Goal: Task Accomplishment & Management: Complete application form

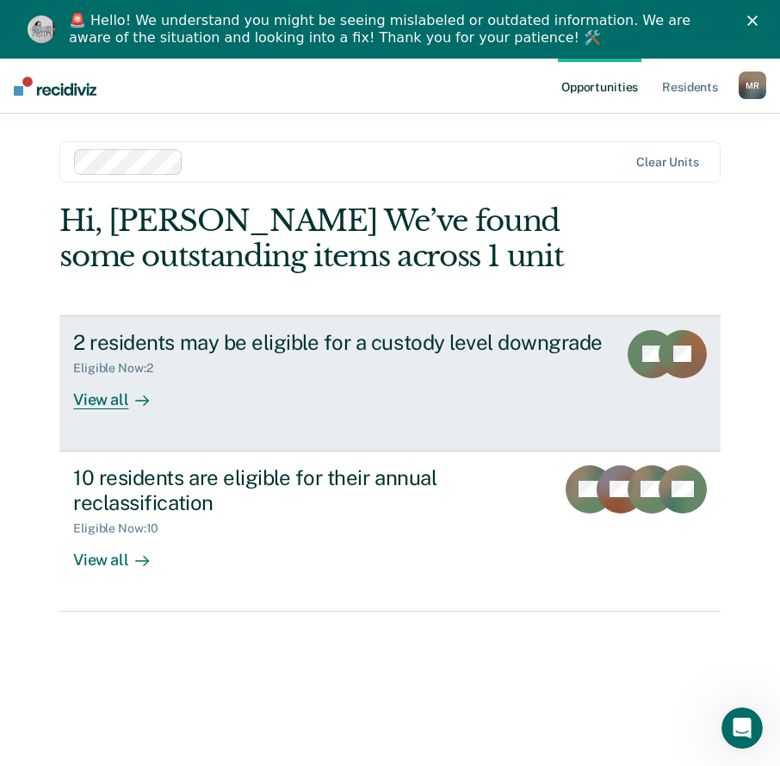
click at [73, 403] on div "View all" at bounding box center [121, 393] width 96 height 34
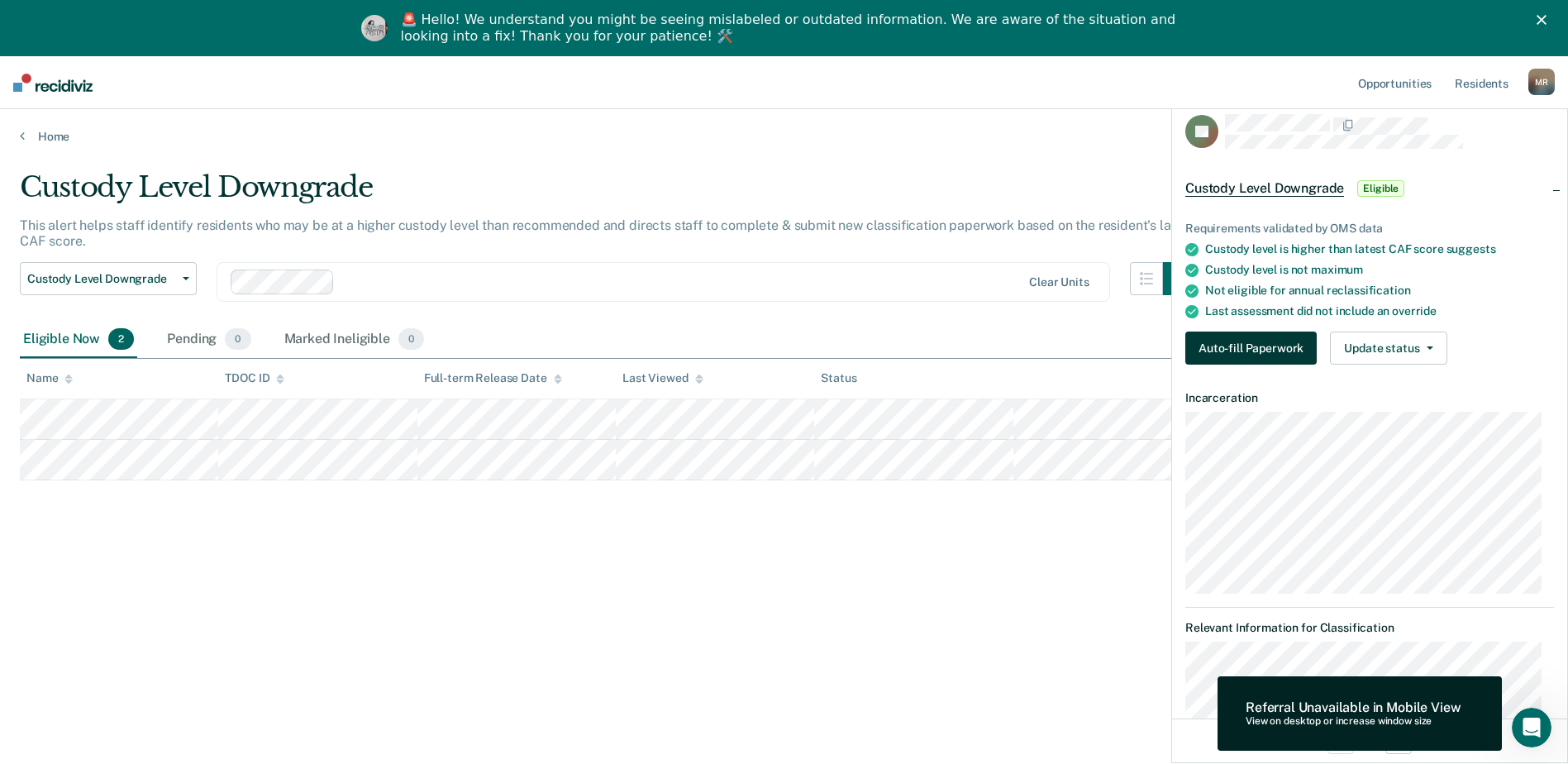
click at [760, 347] on button "Auto-fill Paperwork" at bounding box center [1250, 347] width 131 height 33
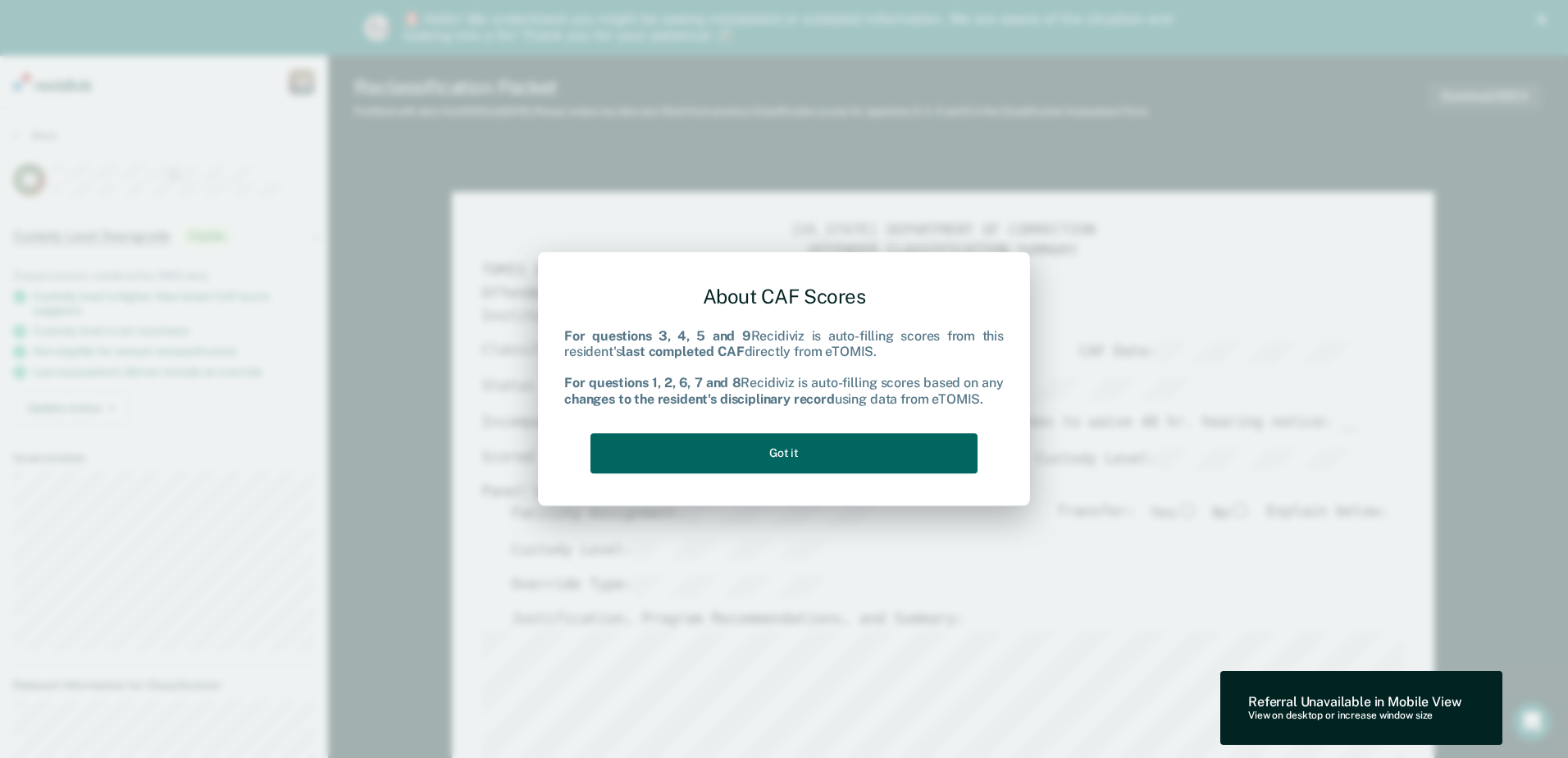
click at [754, 452] on button "Got it" at bounding box center [784, 453] width 387 height 40
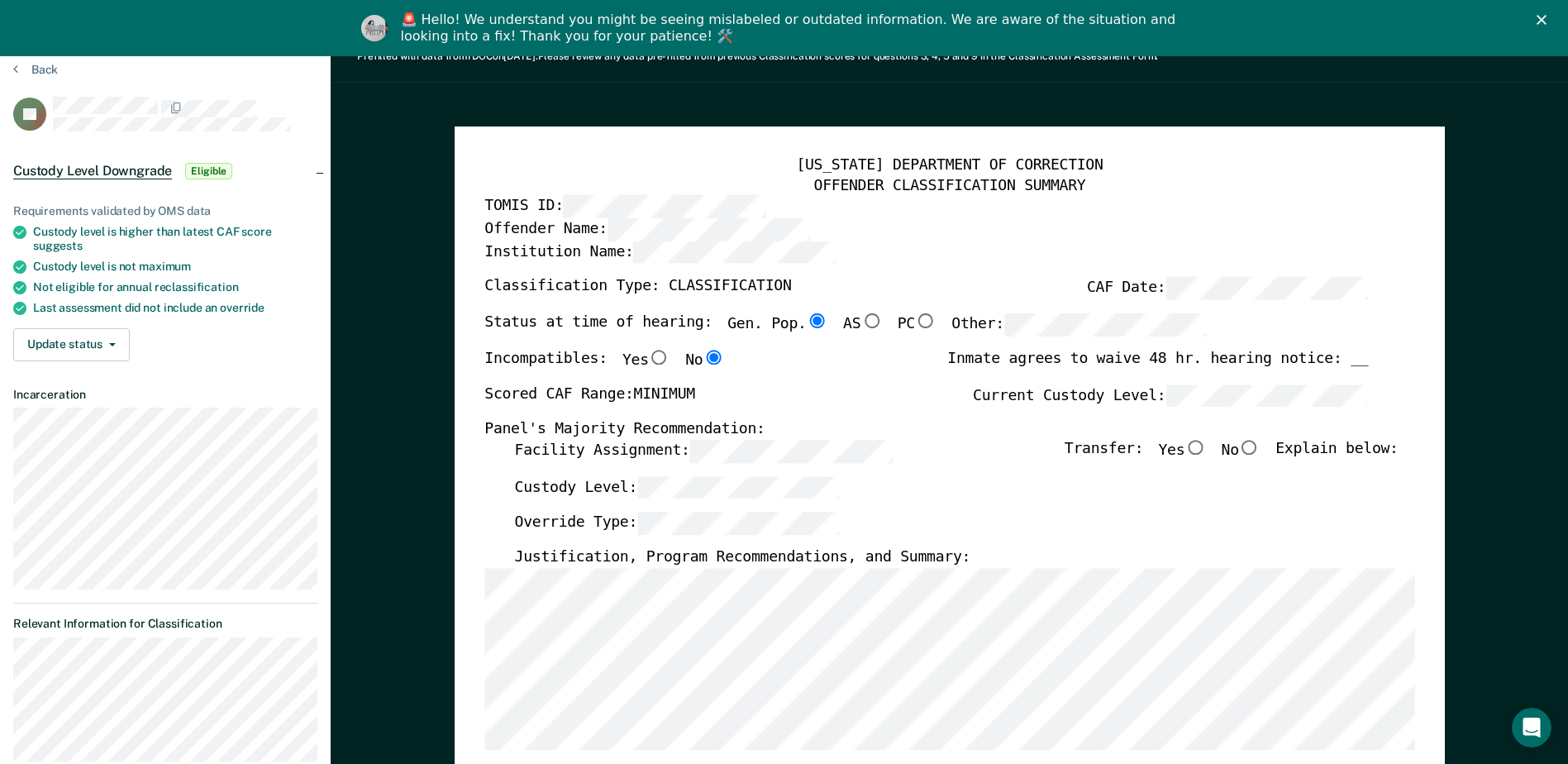
scroll to position [165, 0]
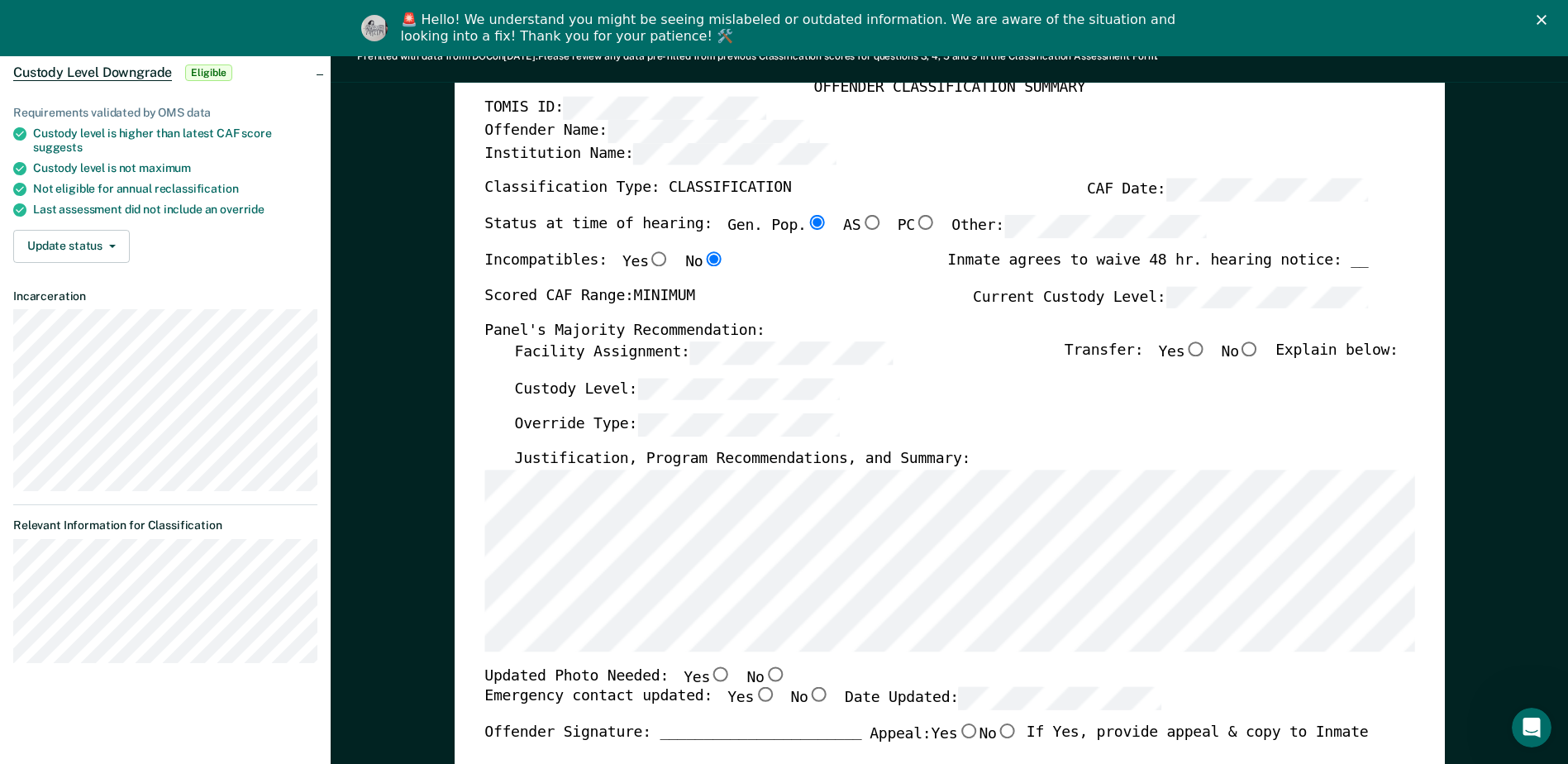
click at [760, 351] on input "No" at bounding box center [1249, 349] width 21 height 15
type textarea "x"
radio input "true"
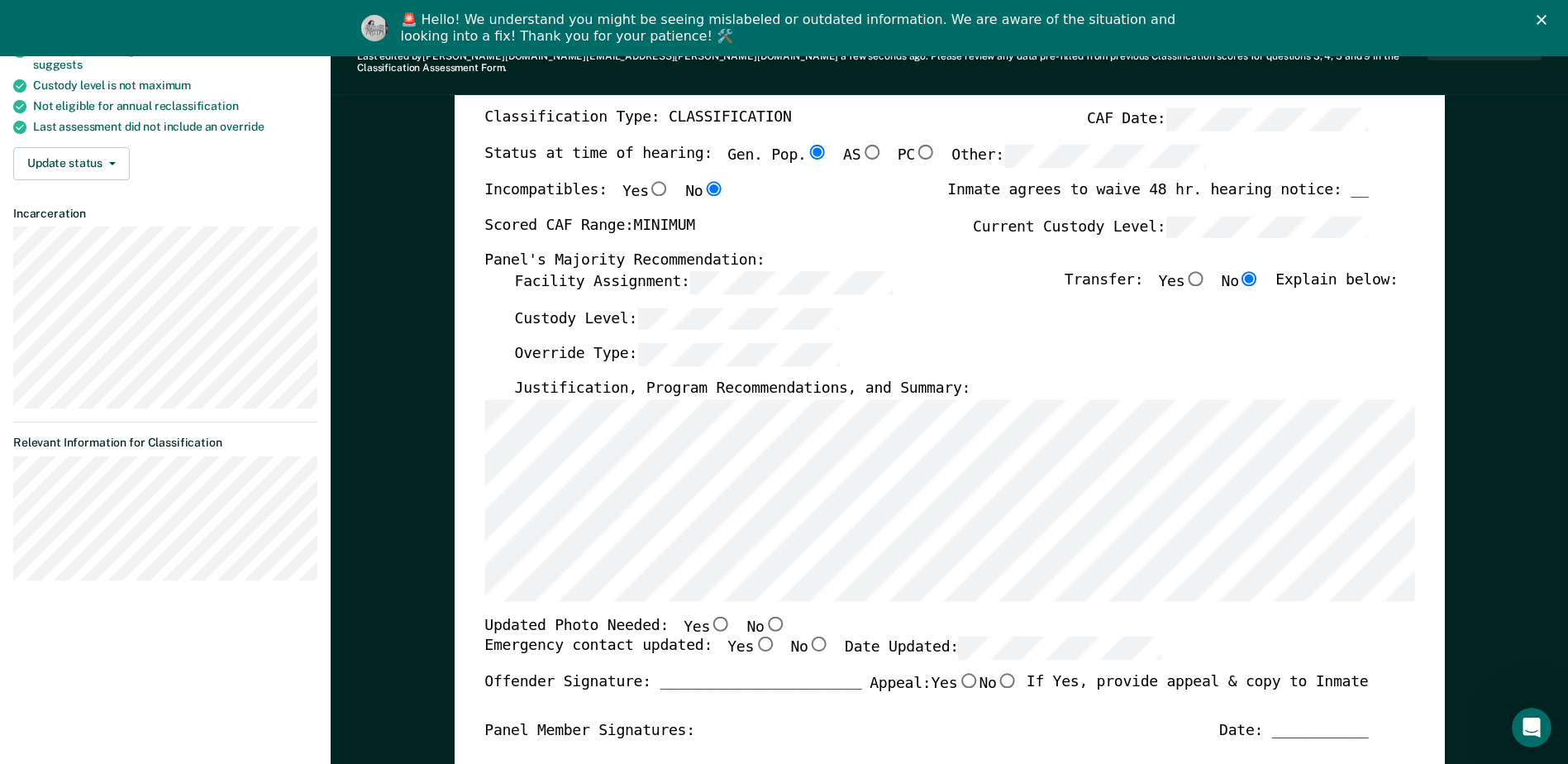
scroll to position [331, 0]
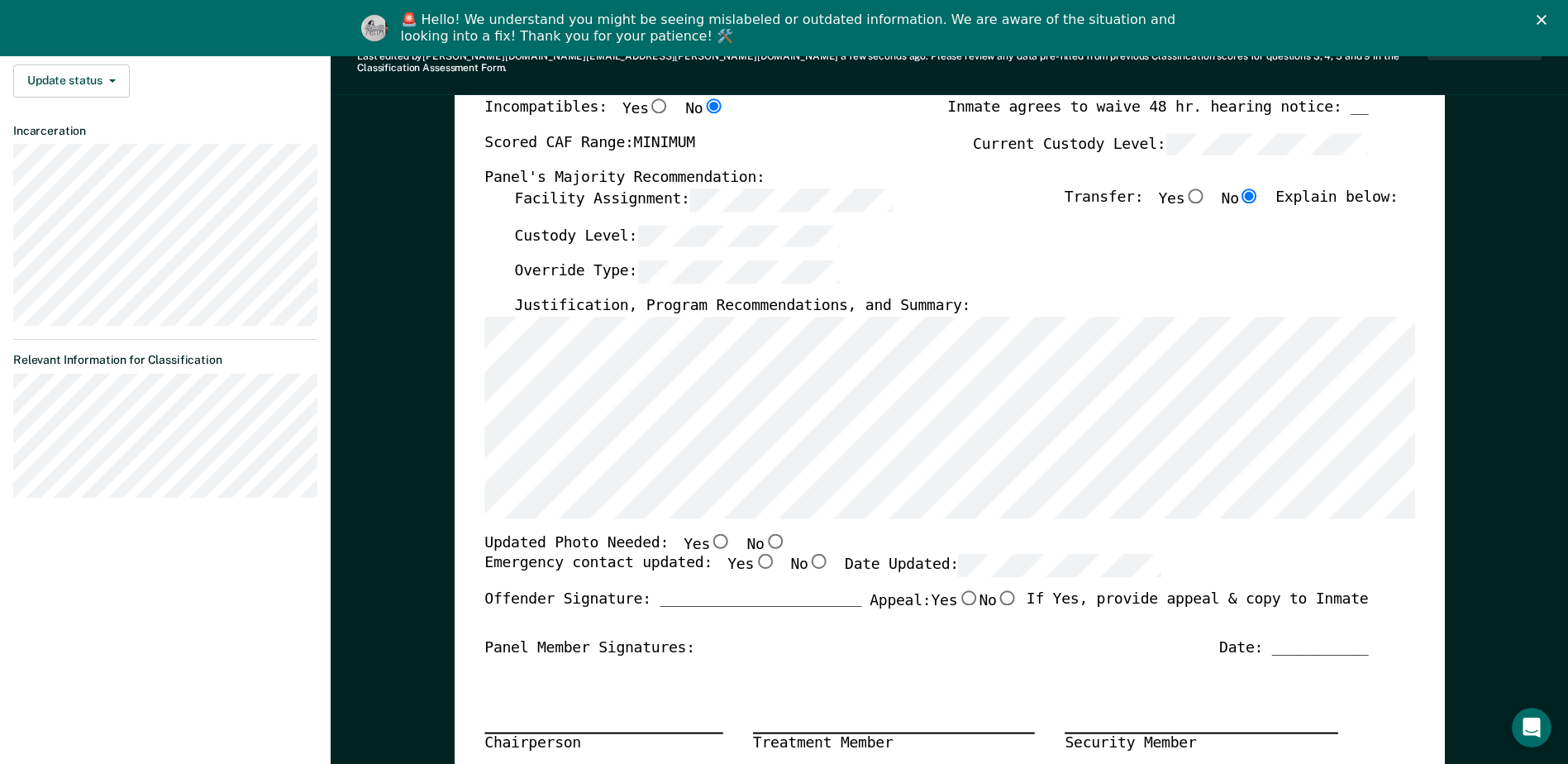
click at [760, 533] on input "No" at bounding box center [774, 540] width 21 height 15
type textarea "x"
radio input "true"
click at [754, 554] on input "Yes" at bounding box center [765, 561] width 21 height 15
type textarea "x"
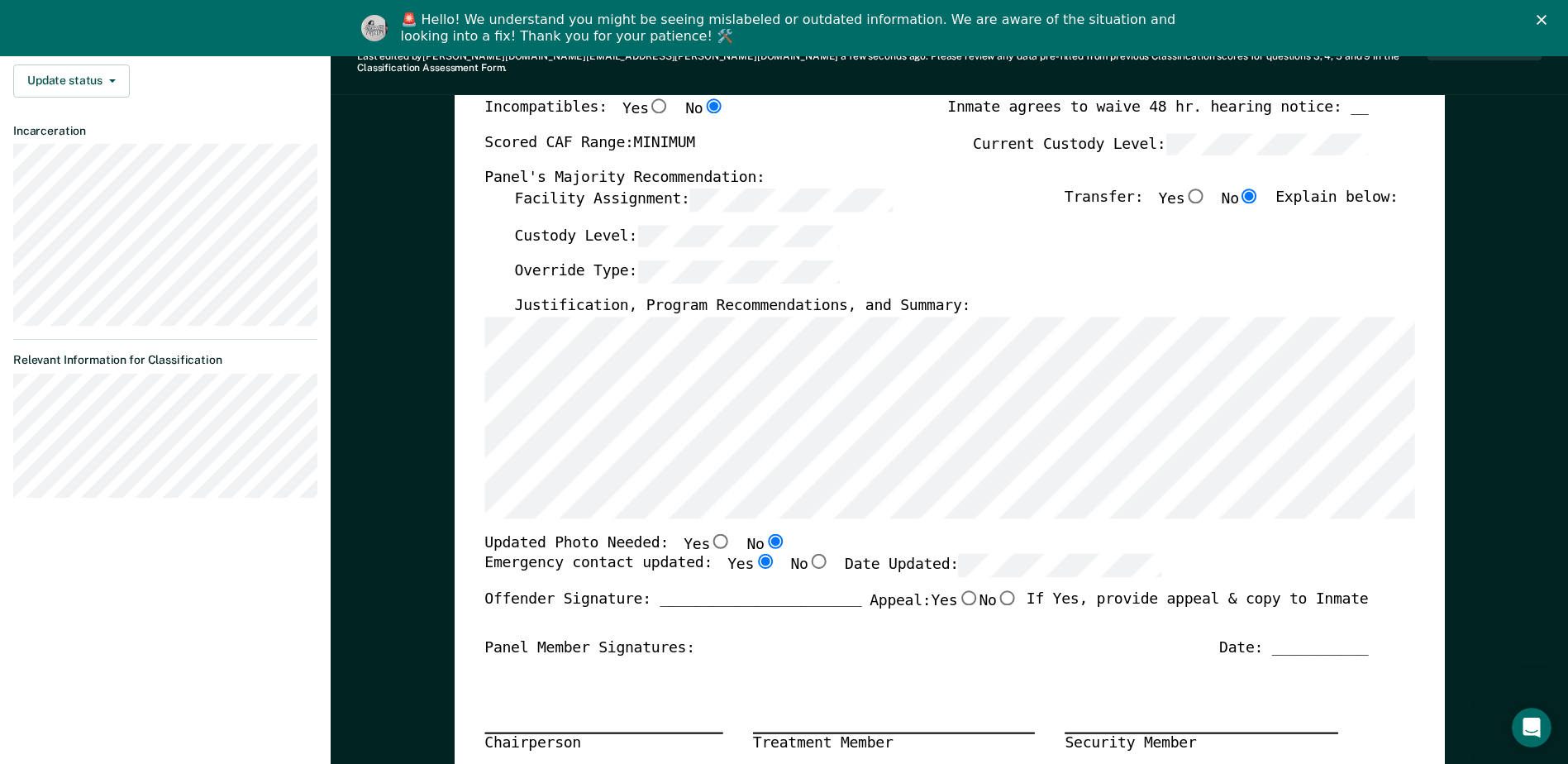
radio input "true"
click at [760, 638] on div "Panel Member Signatures: Date: ___________" at bounding box center [926, 648] width 884 height 20
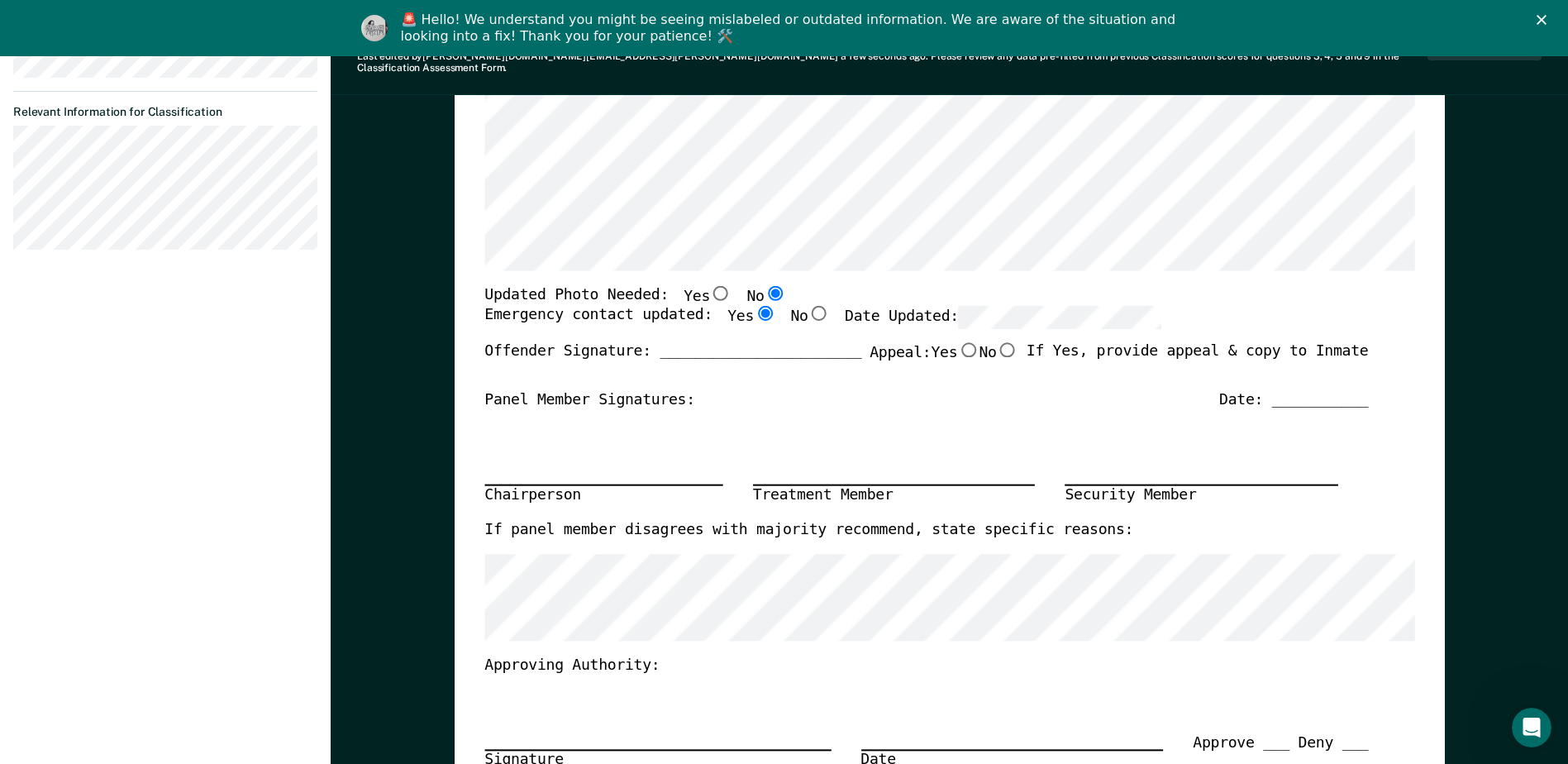
scroll to position [0, 0]
click at [760, 181] on div "TENNESSEE DEPARTMENT OF CORRECTION OFFENDER CLASSIFICATION SUMMARY TOMIS ID: Of…" at bounding box center [950, 273] width 990 height 1290
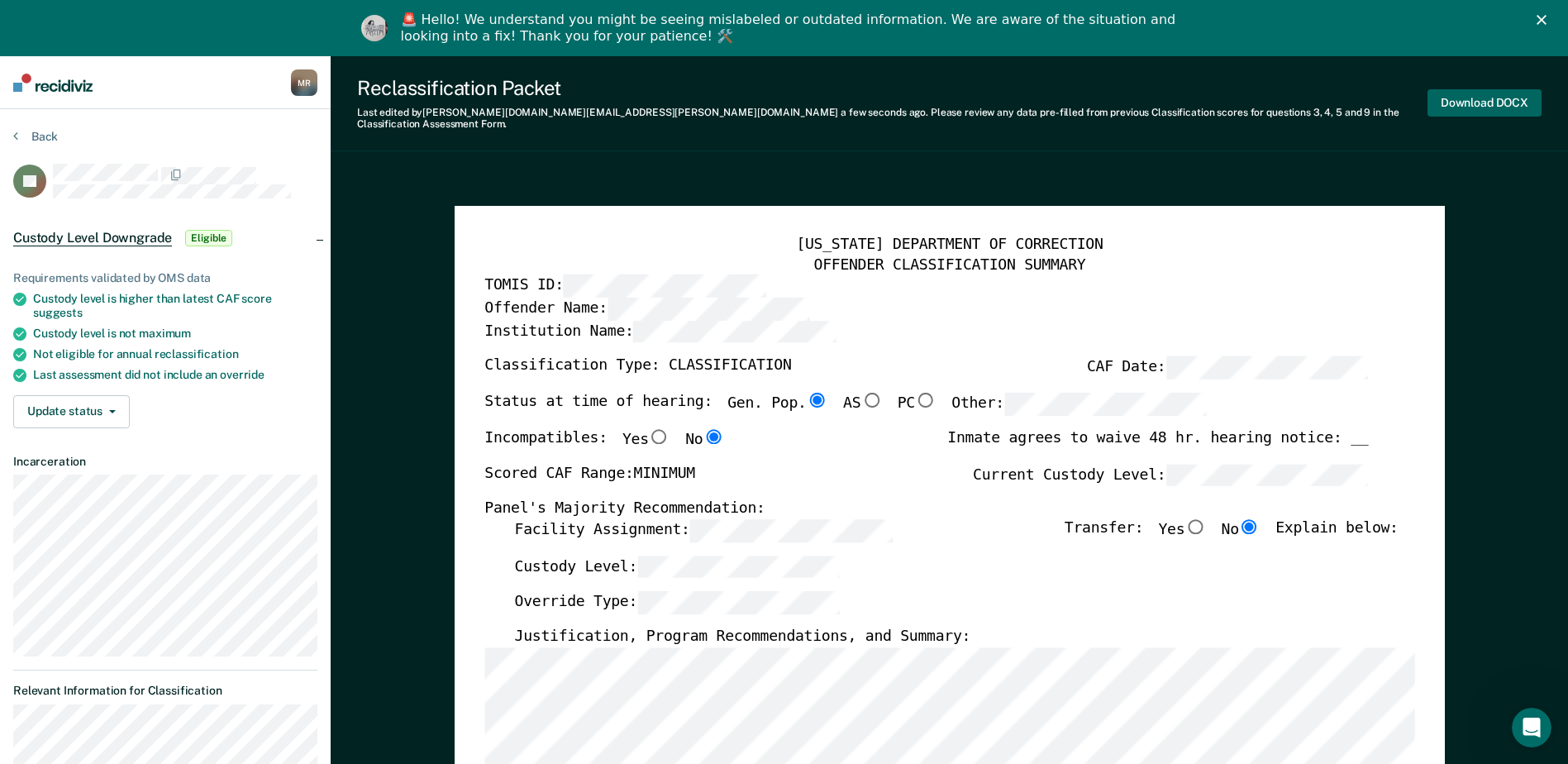
click at [760, 95] on button "Download DOCX" at bounding box center [1484, 103] width 114 height 27
type textarea "x"
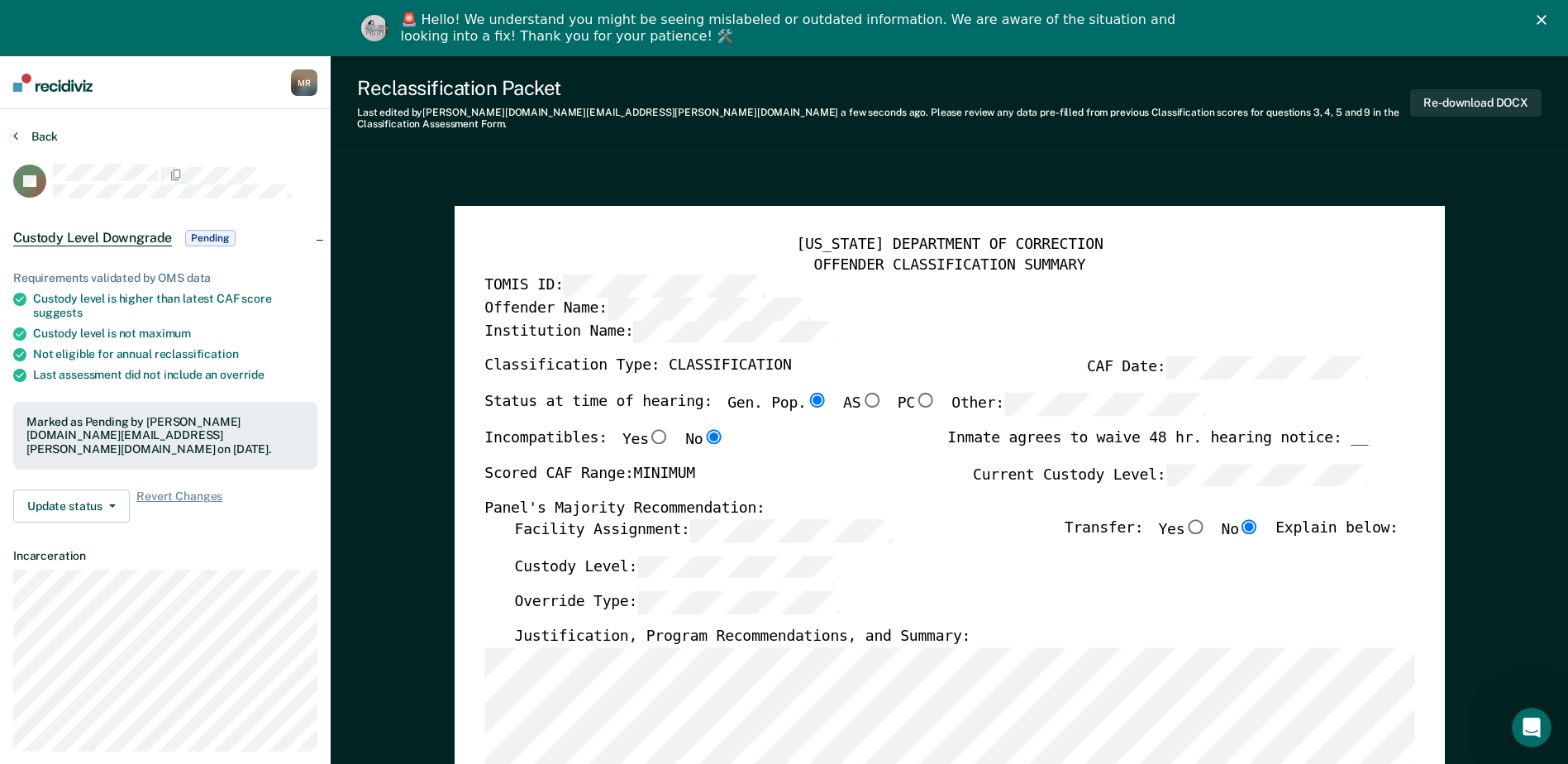
click at [38, 136] on button "Back" at bounding box center [36, 136] width 45 height 15
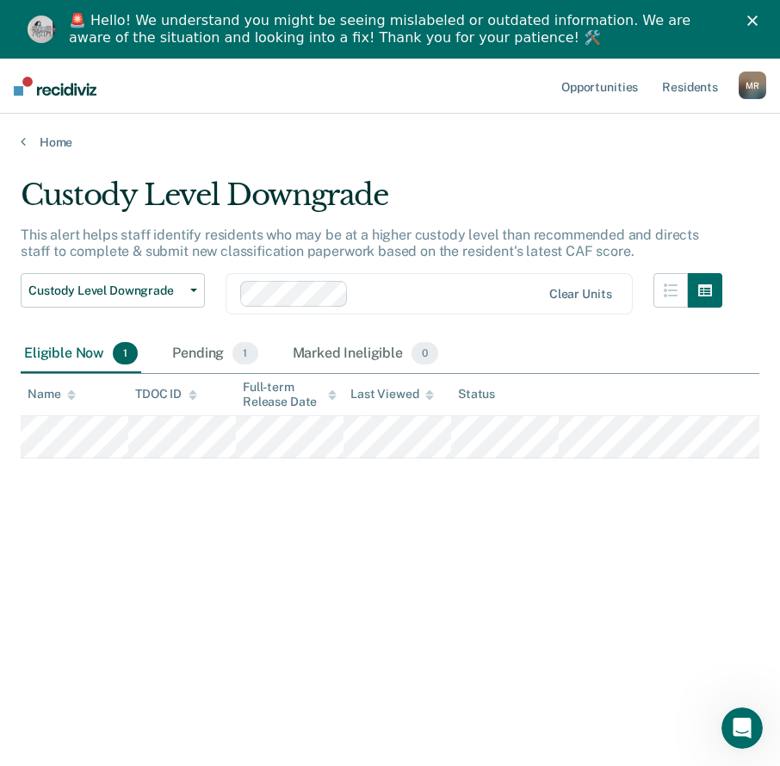
click at [566, 592] on div "Custody Level Downgrade This alert helps staff identify residents who may be at…" at bounding box center [390, 436] width 739 height 518
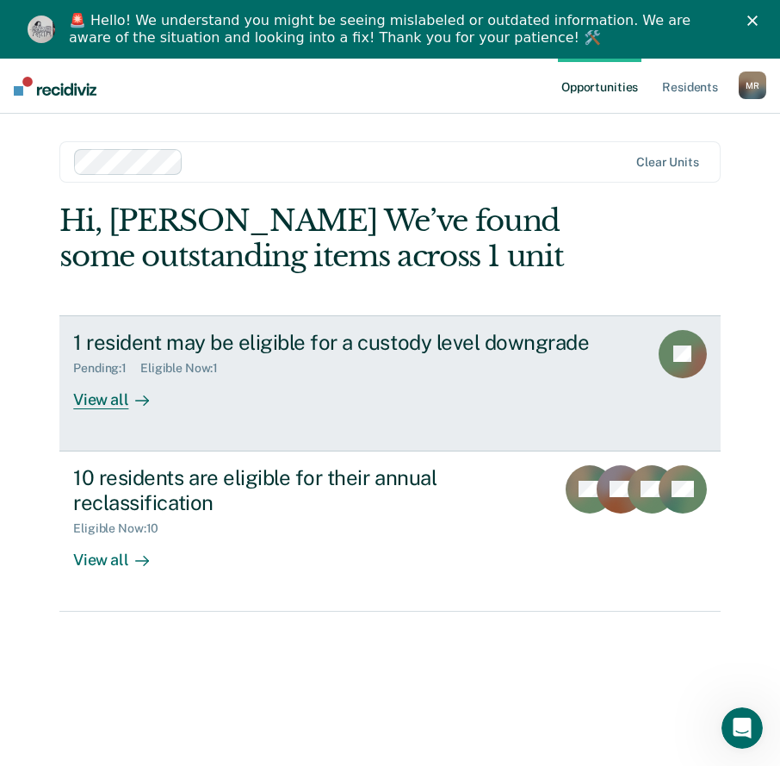
click at [128, 405] on div at bounding box center [138, 399] width 21 height 20
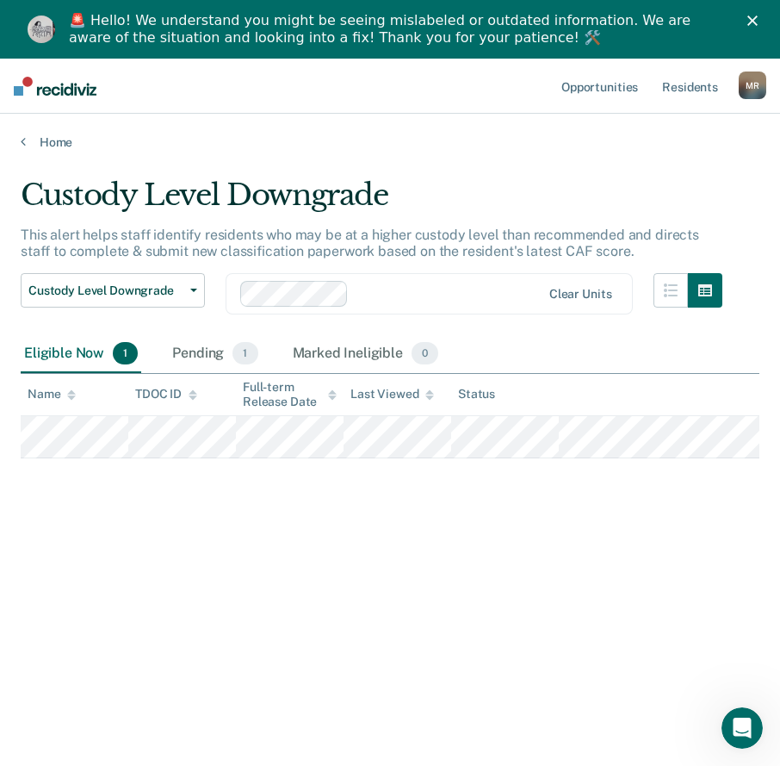
click at [521, 588] on div "Custody Level Downgrade This alert helps staff identify residents who may be at…" at bounding box center [390, 436] width 739 height 518
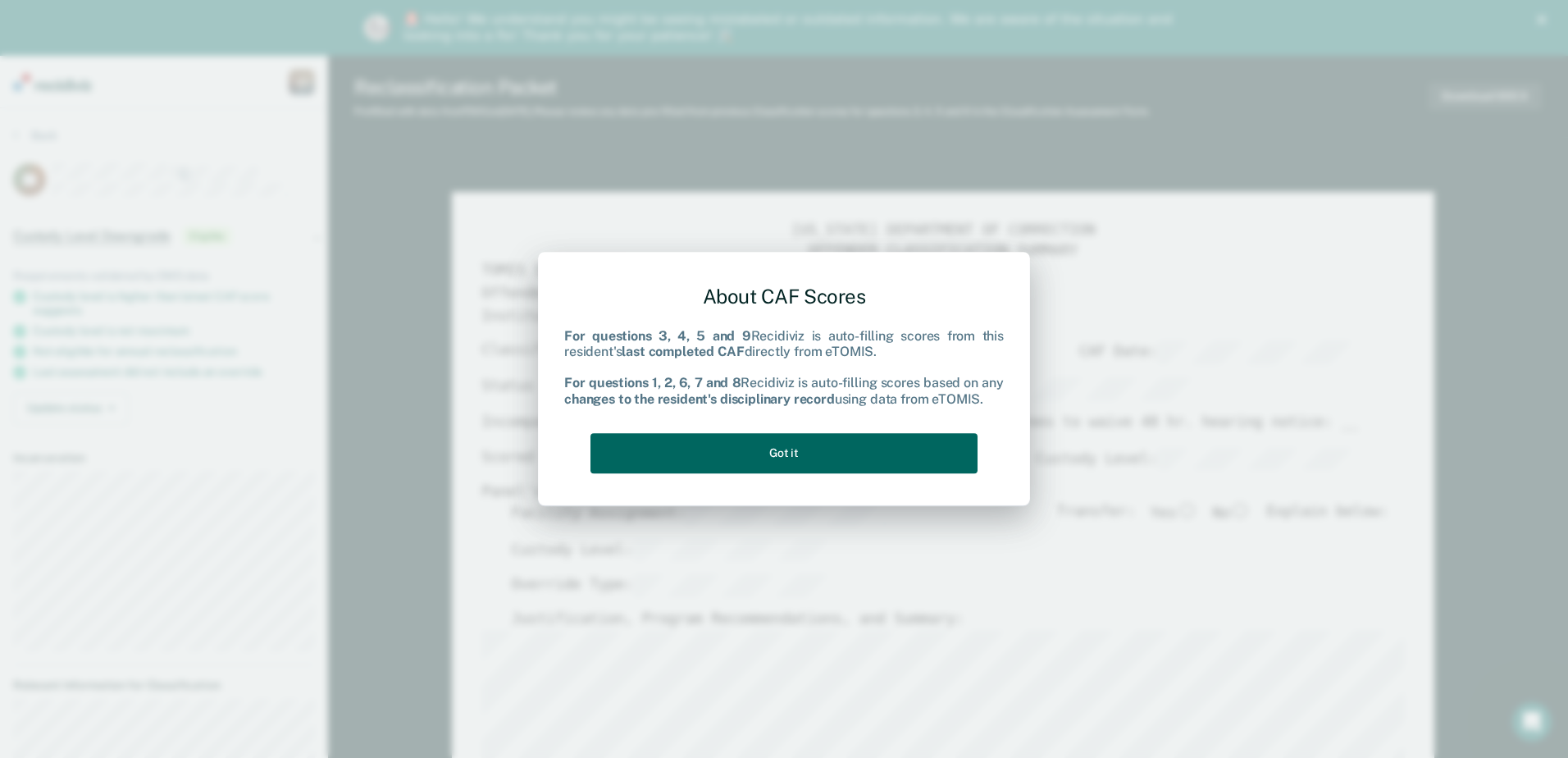
click at [754, 441] on button "Got it" at bounding box center [784, 453] width 387 height 40
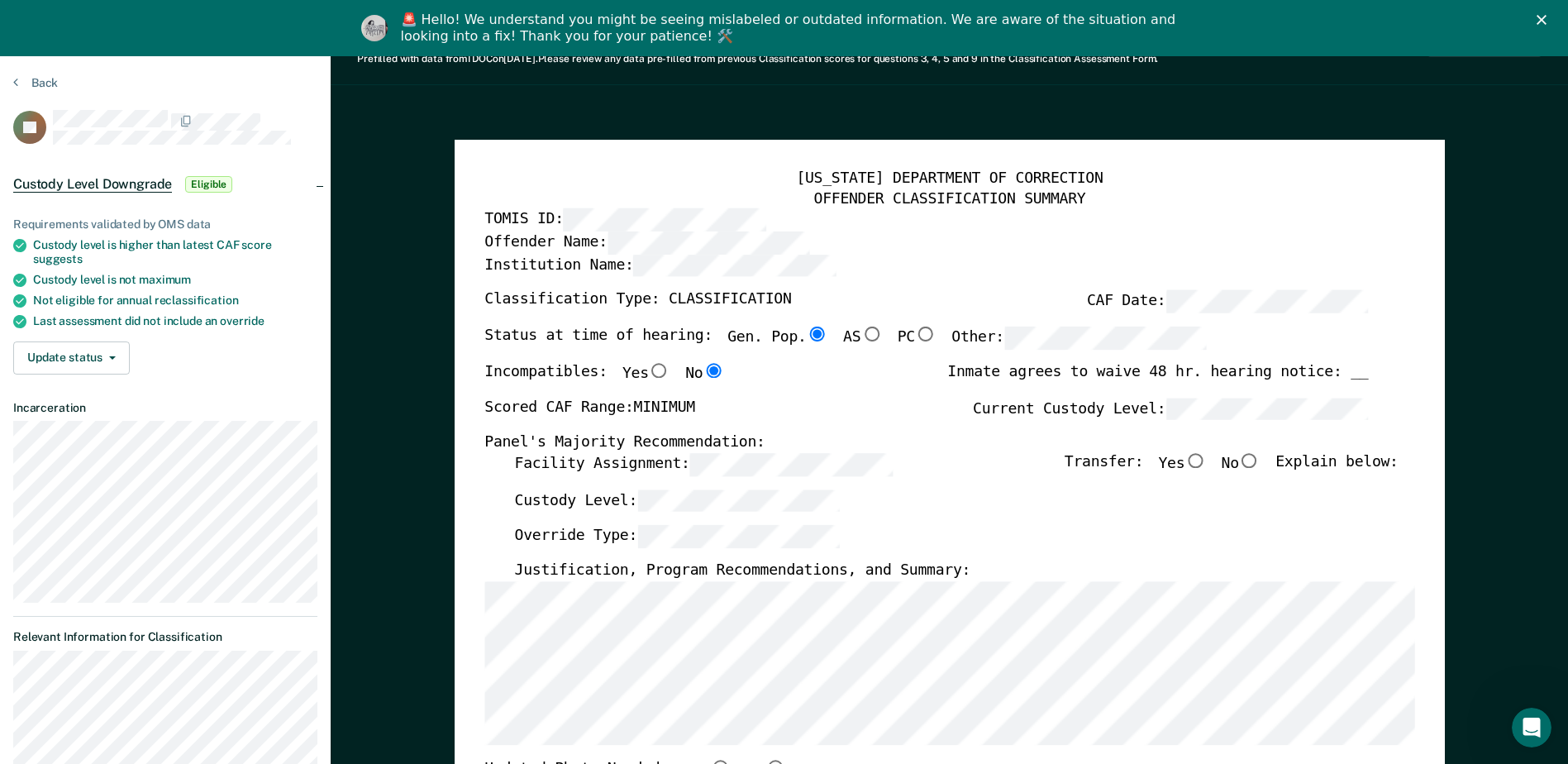
scroll to position [83, 0]
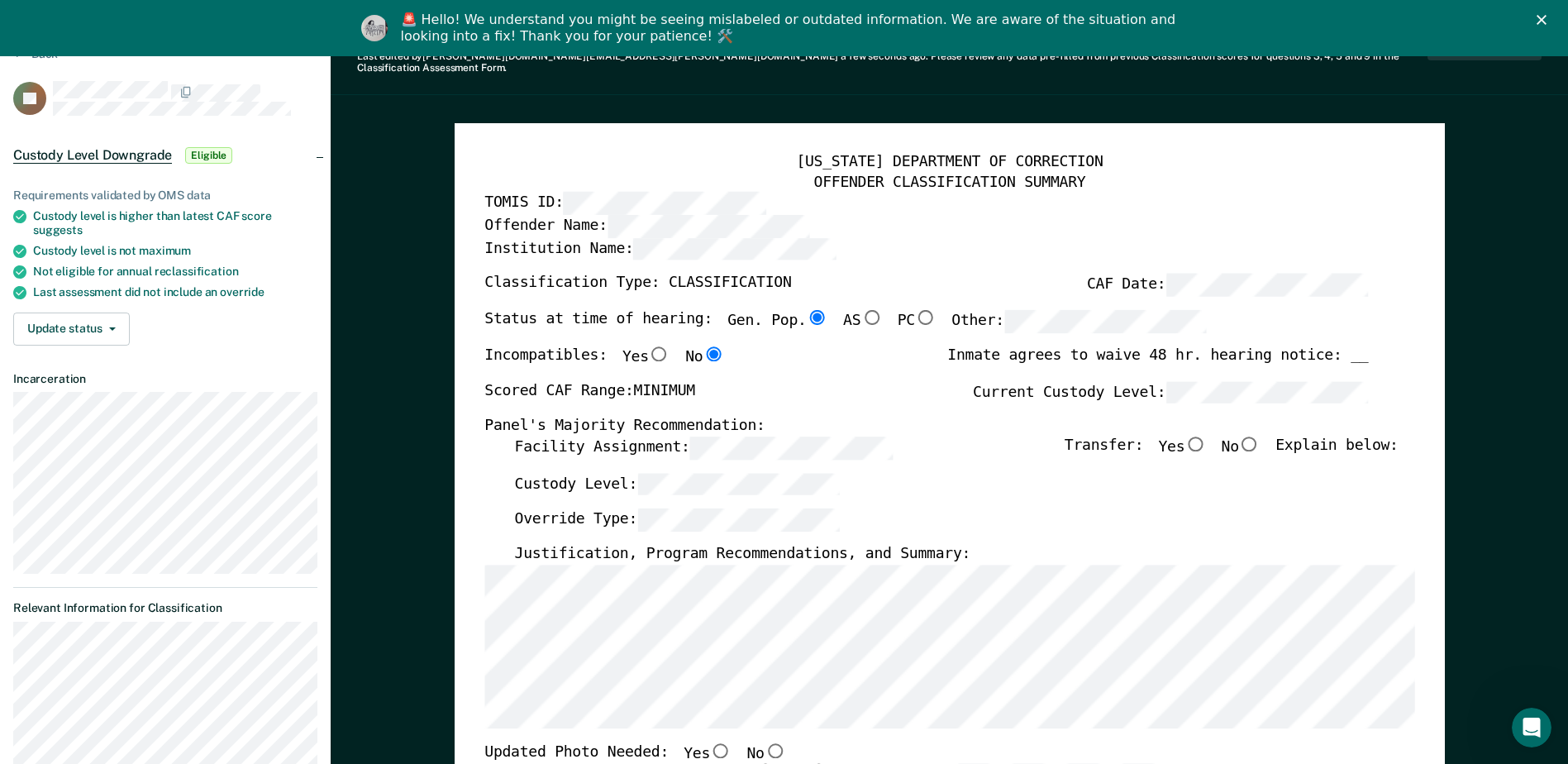
click at [760, 436] on input "No" at bounding box center [1249, 443] width 21 height 15
type textarea "x"
radio input "true"
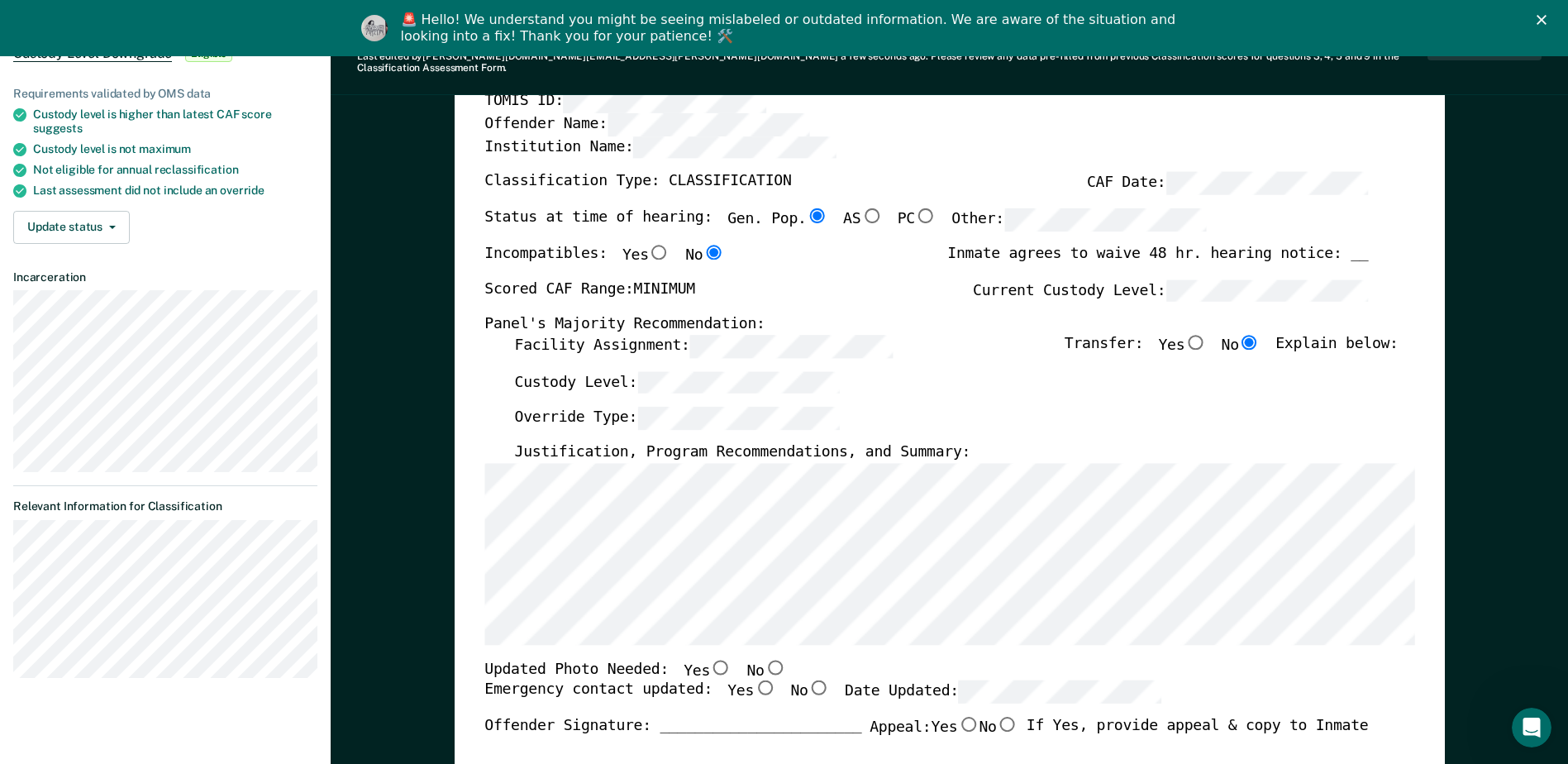
scroll to position [248, 0]
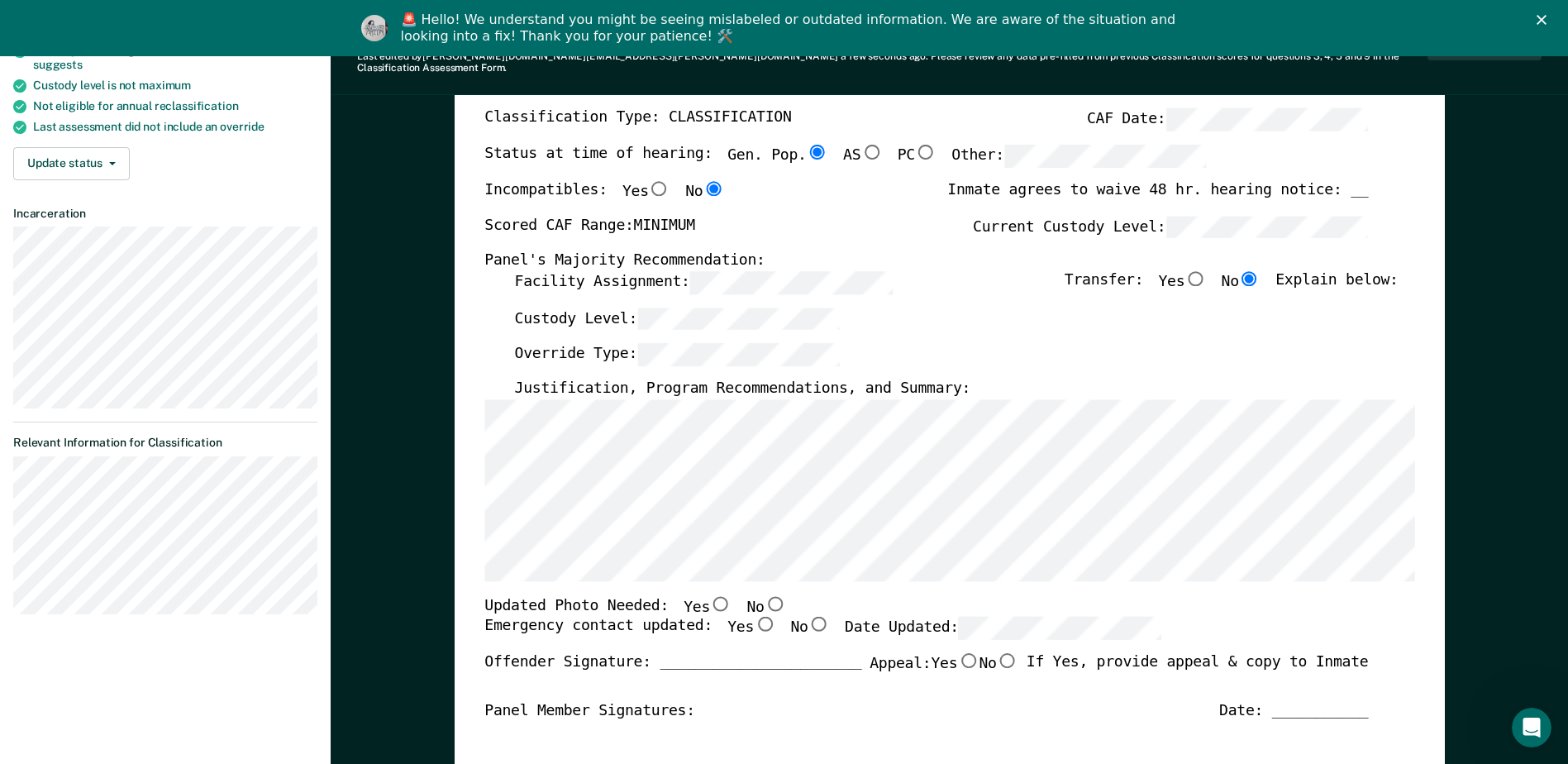
click at [760, 595] on input "No" at bounding box center [774, 603] width 21 height 15
type textarea "x"
radio input "true"
click at [754, 617] on input "Yes" at bounding box center [765, 625] width 21 height 15
type textarea "x"
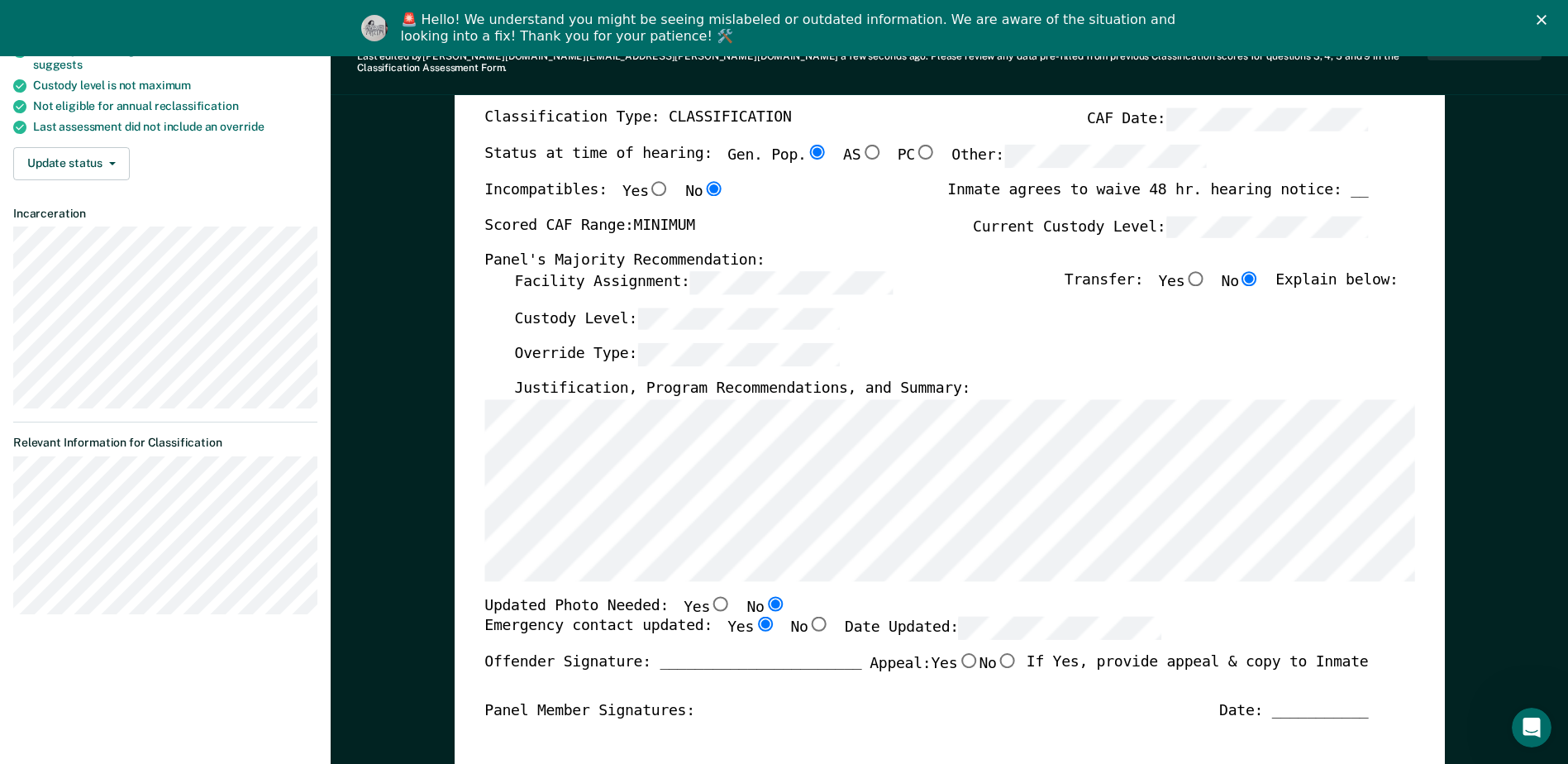
radio input "true"
click at [760, 701] on div "Panel Member Signatures: Date: ___________" at bounding box center [926, 710] width 884 height 20
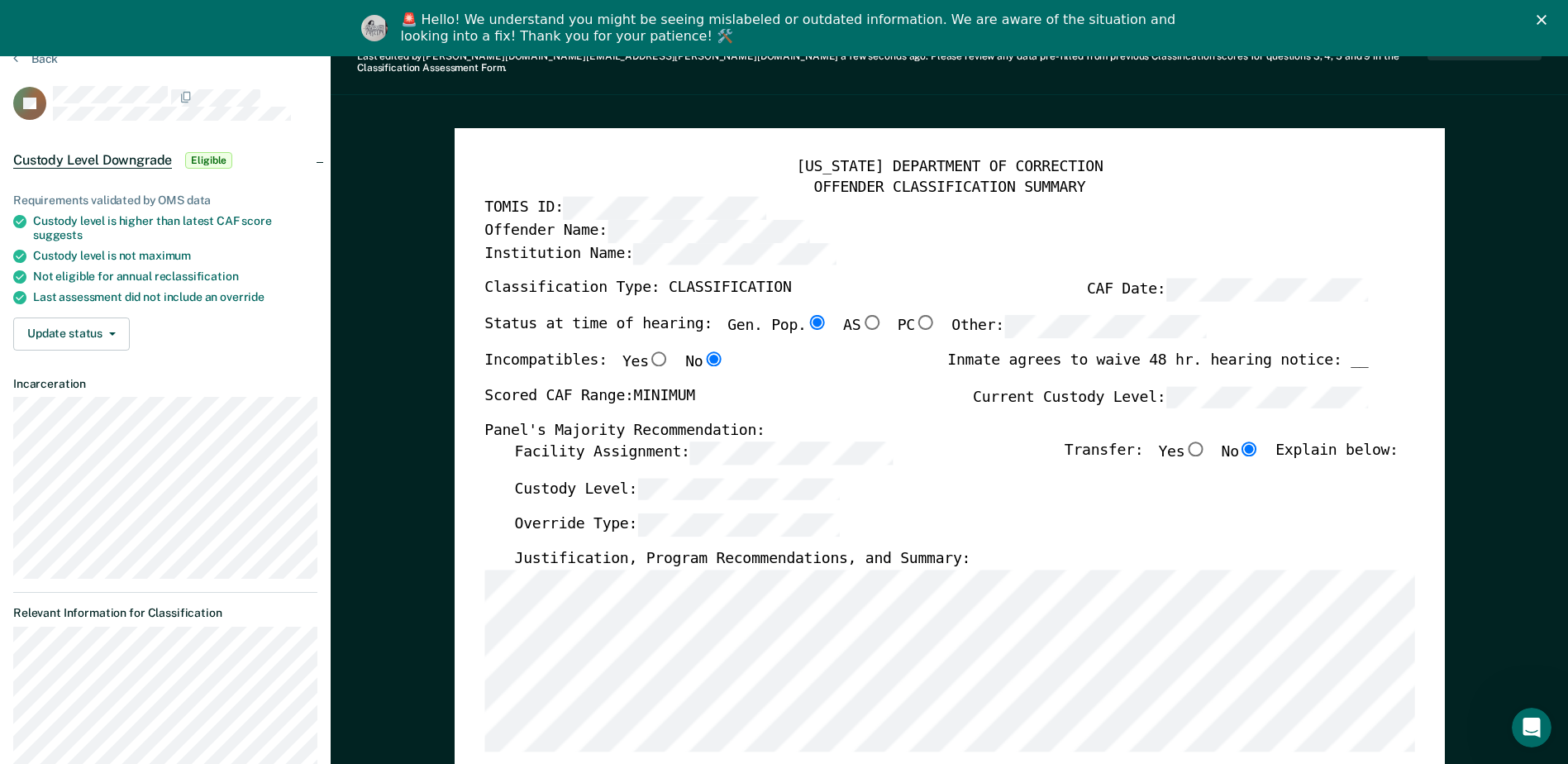
scroll to position [0, 0]
click at [760, 498] on div "Custody Level:" at bounding box center [956, 495] width 884 height 36
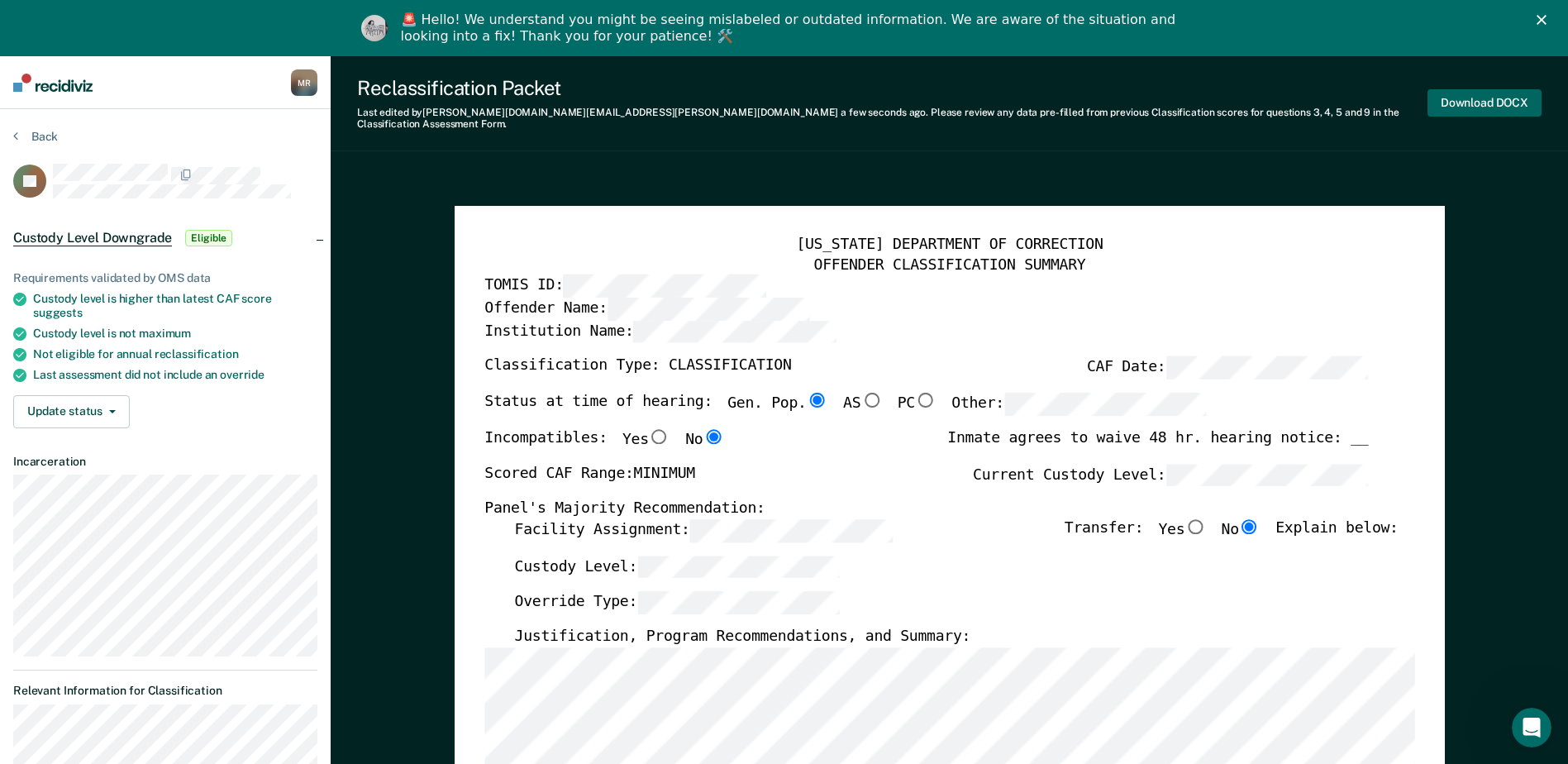
click at [760, 100] on button "Download DOCX" at bounding box center [1484, 103] width 114 height 27
type textarea "x"
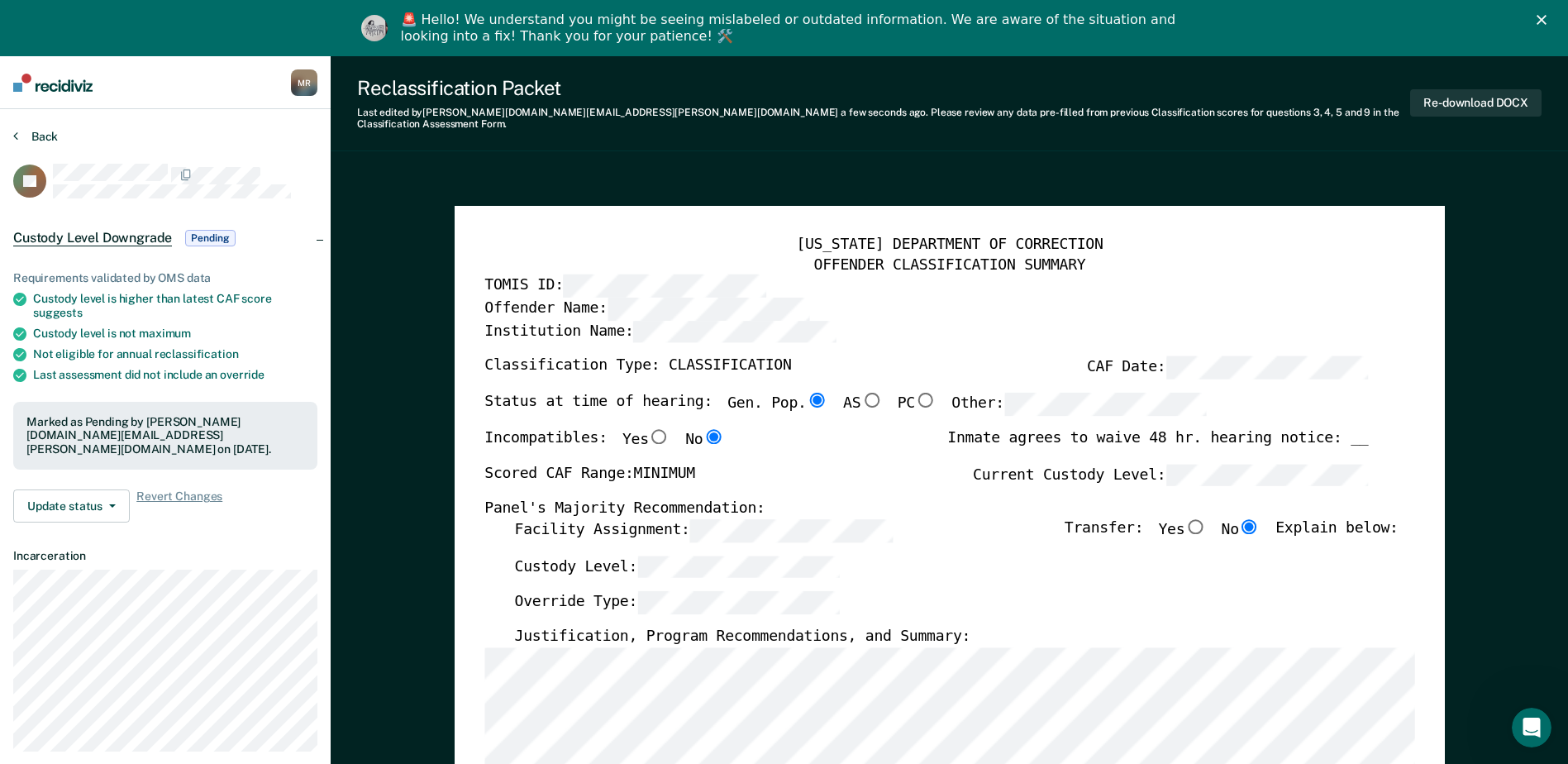
click at [41, 136] on button "Back" at bounding box center [36, 136] width 45 height 15
